Goal: Task Accomplishment & Management: Manage account settings

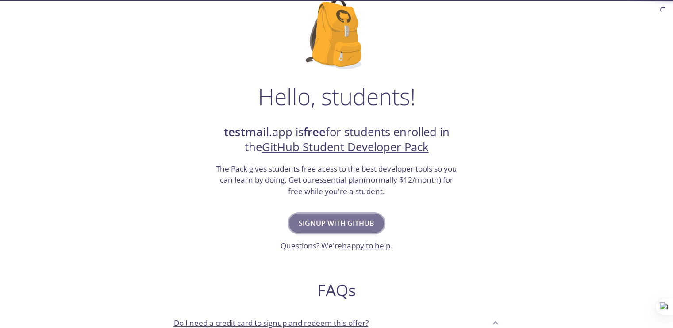
click at [317, 223] on span "Signup with GitHub" at bounding box center [337, 223] width 76 height 12
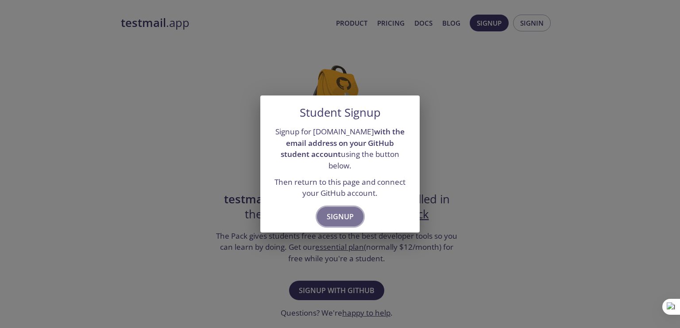
click at [342, 211] on span "Signup" at bounding box center [339, 217] width 27 height 12
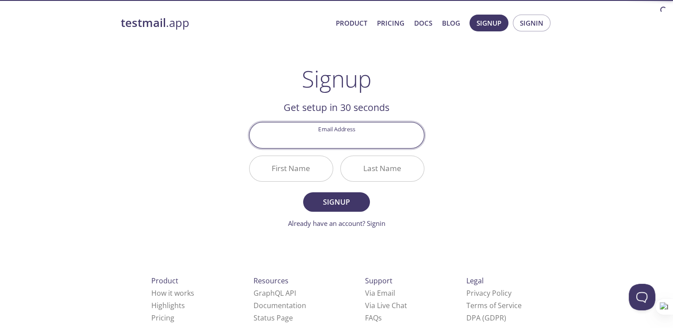
click at [342, 146] on input "Email Address" at bounding box center [337, 135] width 174 height 25
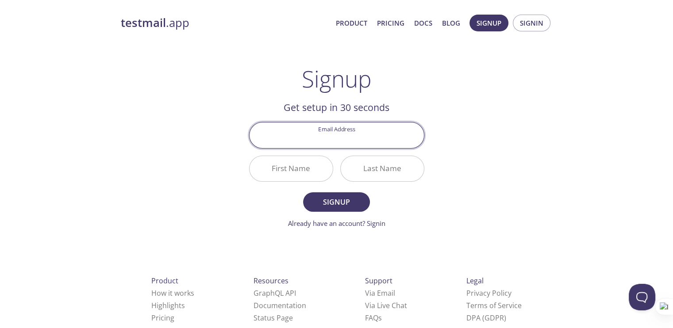
type input "[EMAIL_ADDRESS][DOMAIN_NAME]"
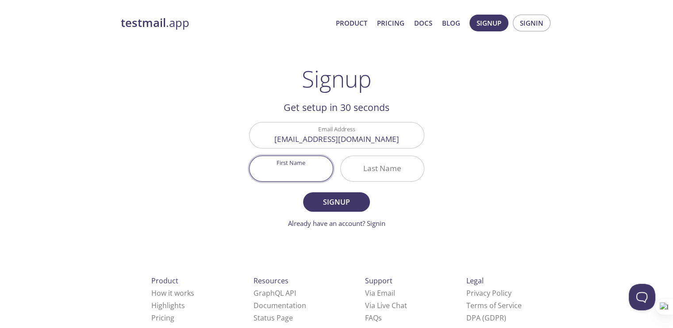
click at [307, 169] on input "First Name" at bounding box center [291, 168] width 83 height 25
type input "Lav"
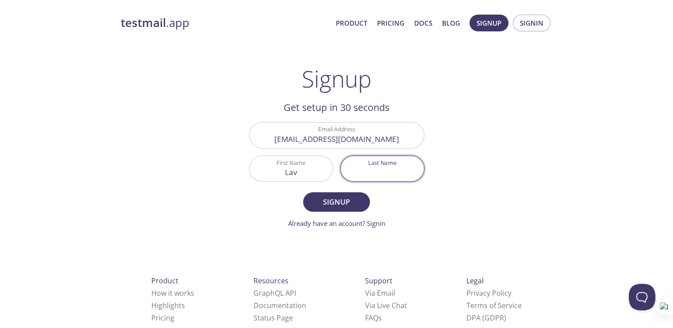
click at [375, 165] on input "Last Name" at bounding box center [382, 168] width 83 height 25
type input "Kush"
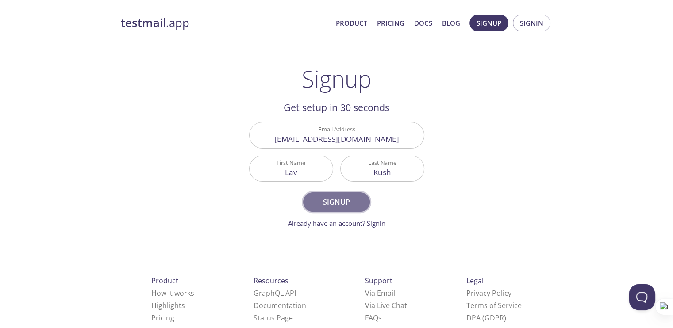
click at [332, 204] on span "Signup" at bounding box center [336, 202] width 47 height 12
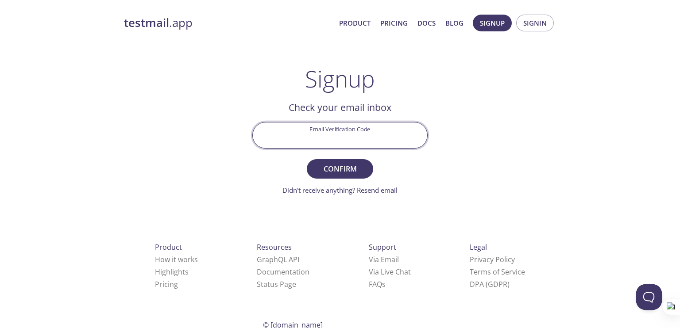
click at [320, 135] on input "Email Verification Code" at bounding box center [340, 135] width 174 height 25
paste input "X15DAMJ"
type input "X15DAMJ"
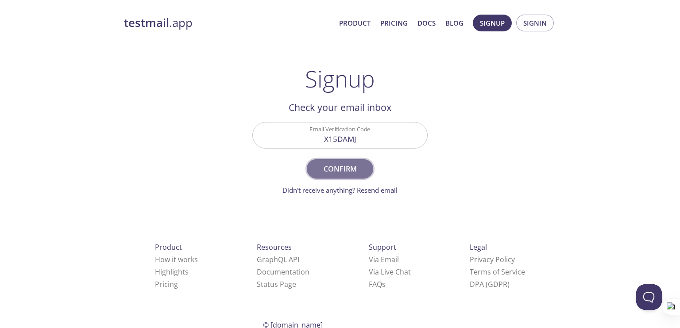
click at [336, 169] on span "Confirm" at bounding box center [339, 169] width 47 height 12
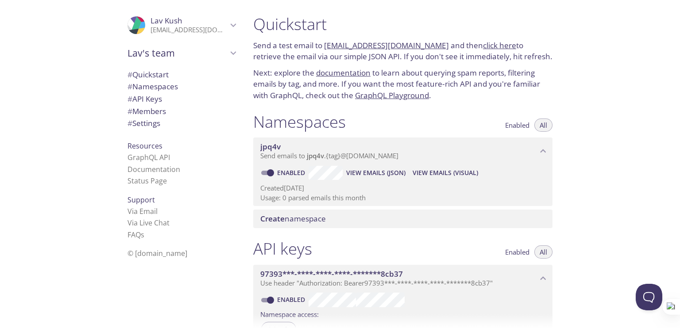
click at [391, 124] on div "Namespaces Enabled All" at bounding box center [402, 123] width 299 height 22
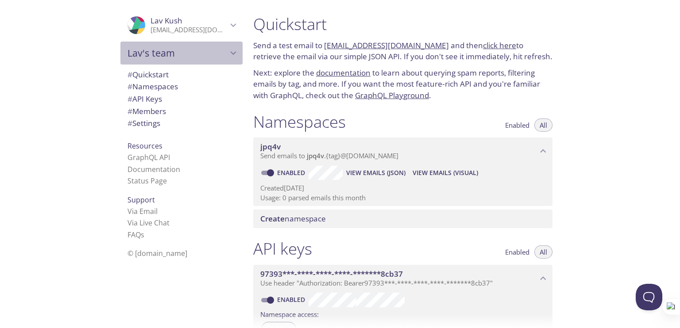
click at [163, 50] on span "Lav's team" at bounding box center [177, 53] width 100 height 12
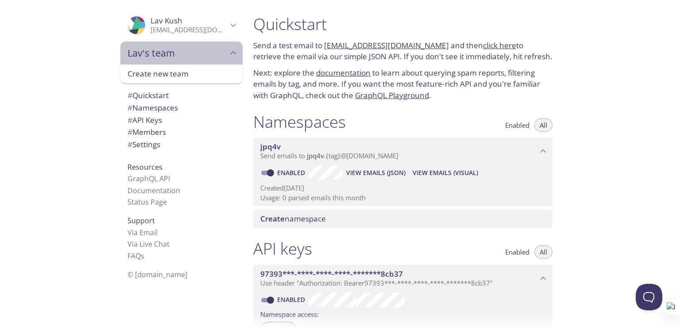
click at [155, 60] on div "Lav's team" at bounding box center [181, 53] width 122 height 23
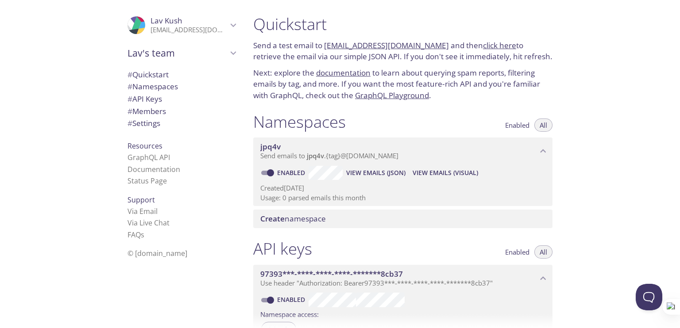
click at [428, 174] on span "View Emails (Visual)" at bounding box center [444, 173] width 65 height 11
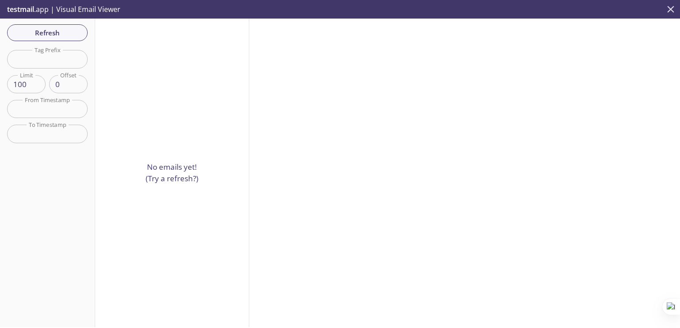
click at [670, 6] on icon "close" at bounding box center [670, 10] width 12 height 12
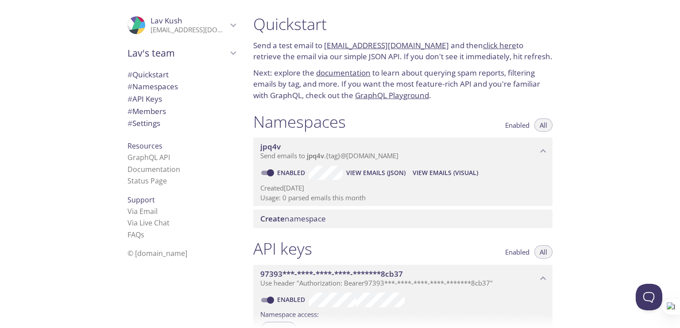
click at [53, 194] on div ".cls-1 { fill: #6d5ca8; } .cls-2 { fill: #3fc191; } .cls-3 { fill: #3b4752; } .…" at bounding box center [123, 164] width 246 height 328
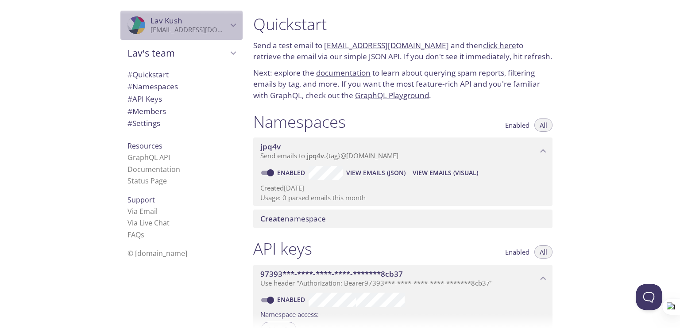
click at [164, 20] on span "Lav Kush" at bounding box center [166, 20] width 32 height 10
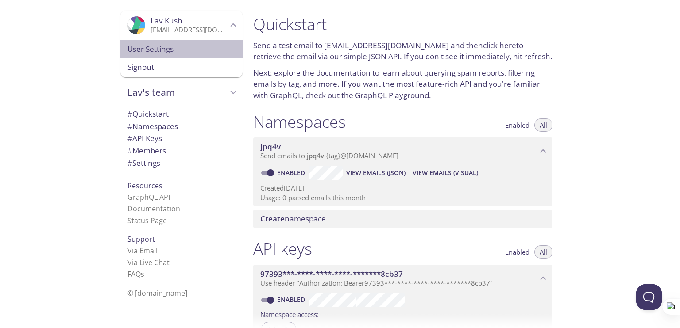
click at [137, 45] on span "User Settings" at bounding box center [181, 49] width 108 height 12
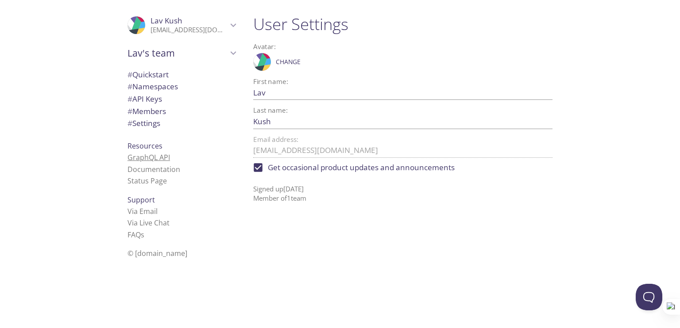
click at [141, 161] on link "GraphQL API" at bounding box center [148, 158] width 42 height 10
click at [142, 180] on link "Status Page" at bounding box center [146, 181] width 39 height 10
click at [147, 102] on span "# API Keys" at bounding box center [144, 99] width 35 height 10
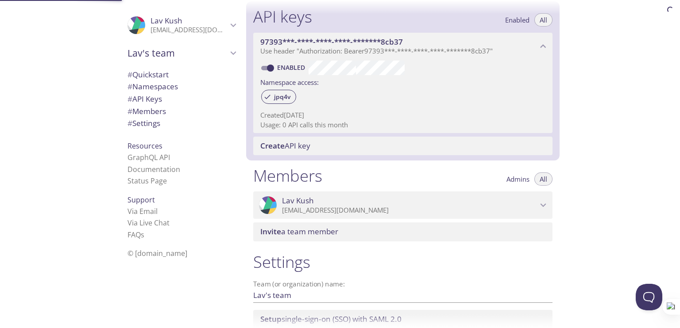
scroll to position [239, 0]
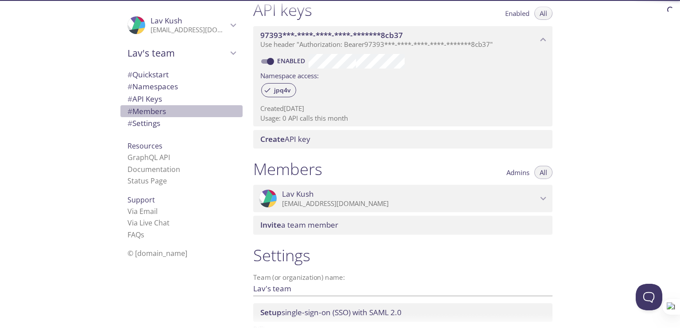
click at [150, 117] on span "# Members" at bounding box center [181, 112] width 108 height 12
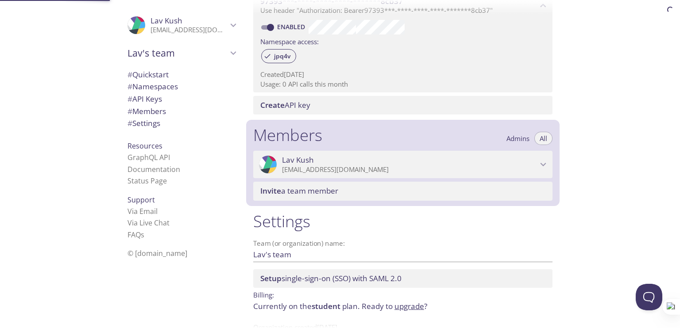
scroll to position [301, 0]
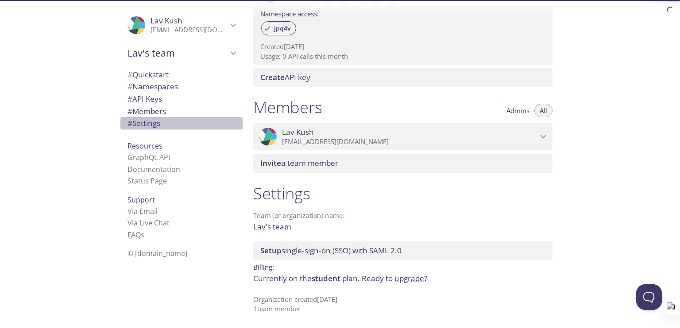
click at [150, 119] on span "# Settings" at bounding box center [143, 123] width 33 height 10
